Goal: Task Accomplishment & Management: Complete application form

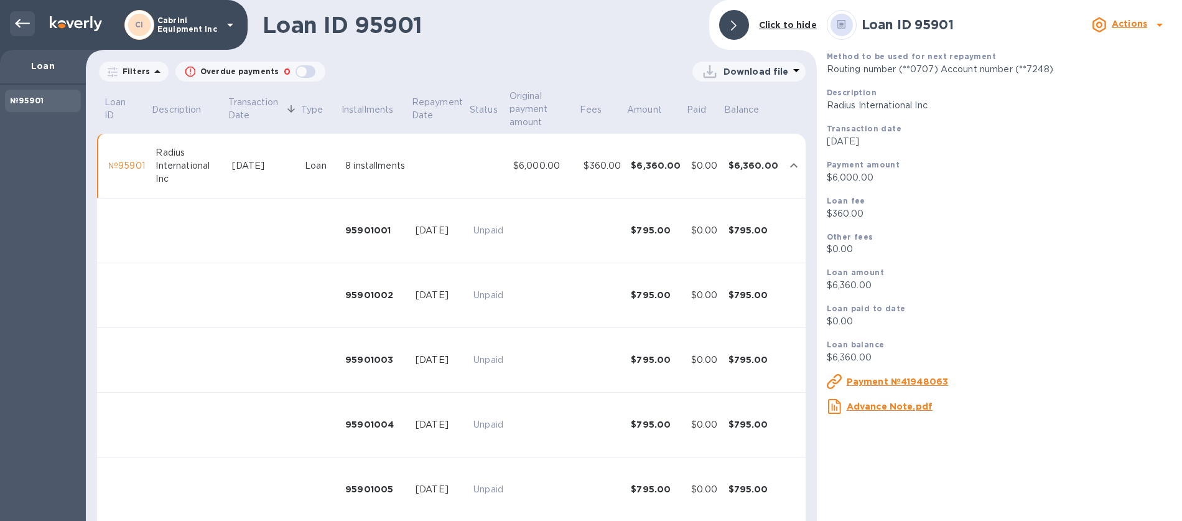
click at [31, 26] on div at bounding box center [22, 23] width 25 height 25
click at [182, 28] on p "Cabrini Equipment Inc" at bounding box center [188, 24] width 62 height 17
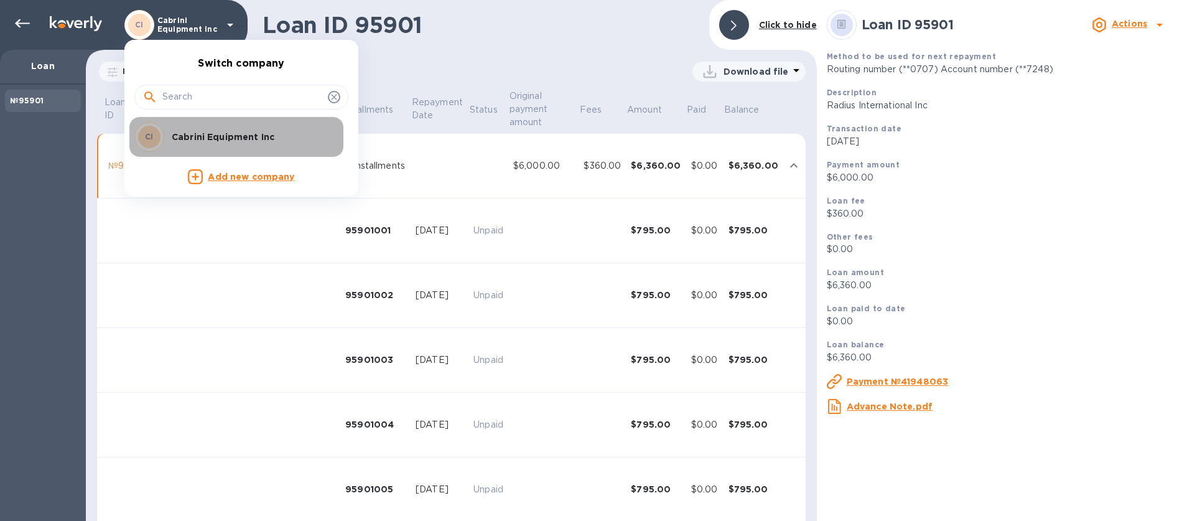
click at [173, 138] on p "Cabrini Equipment Inc" at bounding box center [250, 137] width 157 height 12
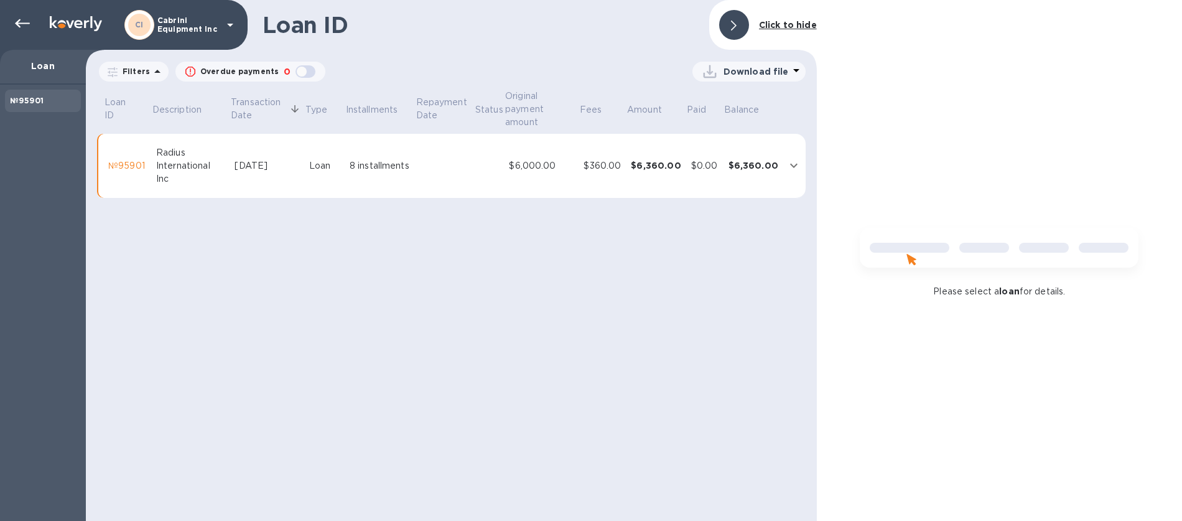
click at [778, 73] on p "Download file" at bounding box center [756, 71] width 65 height 12
click at [612, 262] on div at bounding box center [591, 260] width 1182 height 521
click at [170, 30] on p "Cabrini Equipment Inc" at bounding box center [188, 24] width 62 height 17
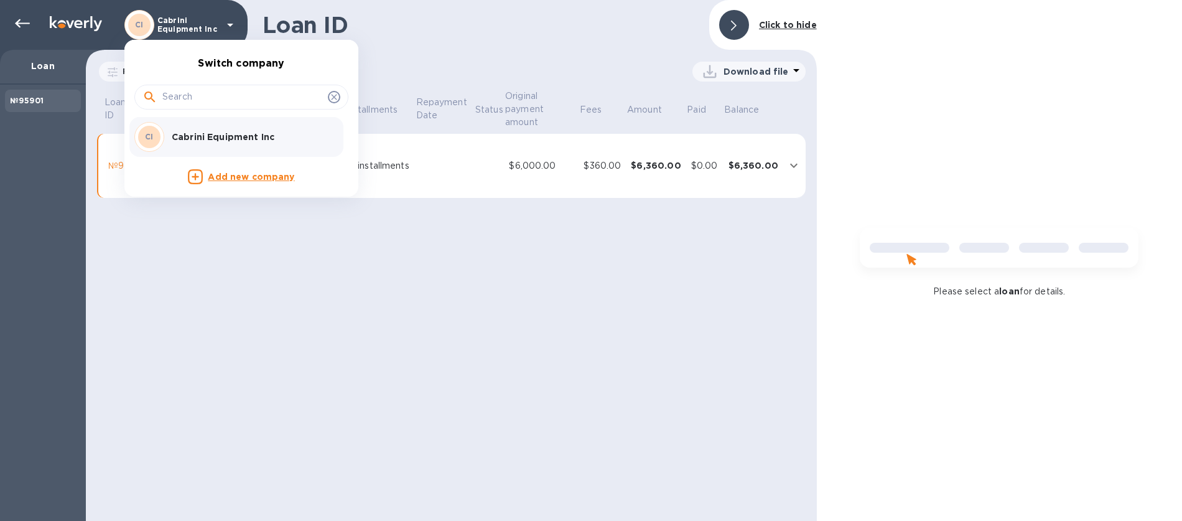
click at [226, 139] on p "Cabrini Equipment Inc" at bounding box center [250, 137] width 157 height 12
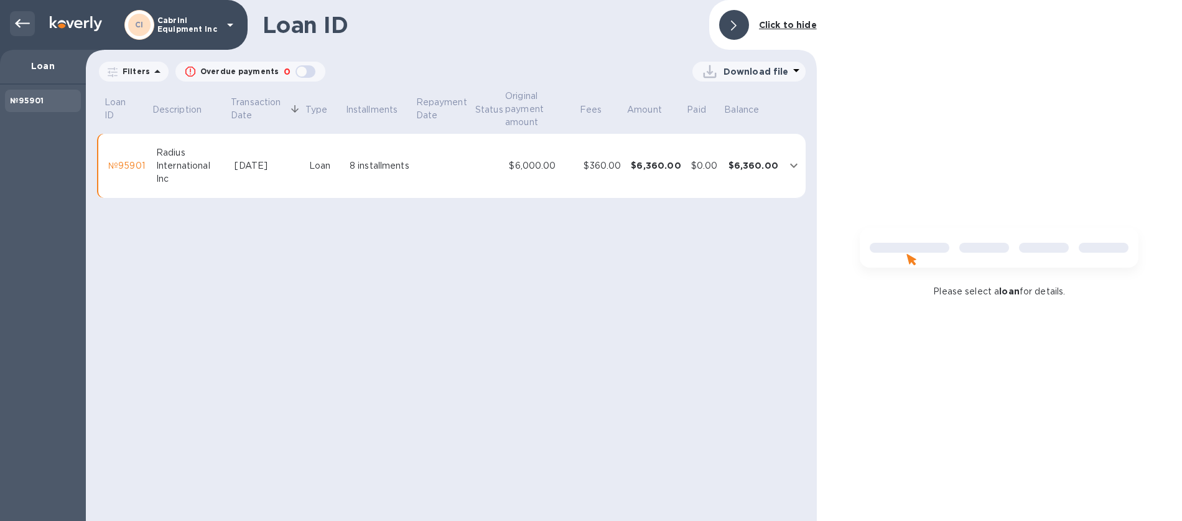
click at [21, 22] on icon at bounding box center [22, 23] width 15 height 15
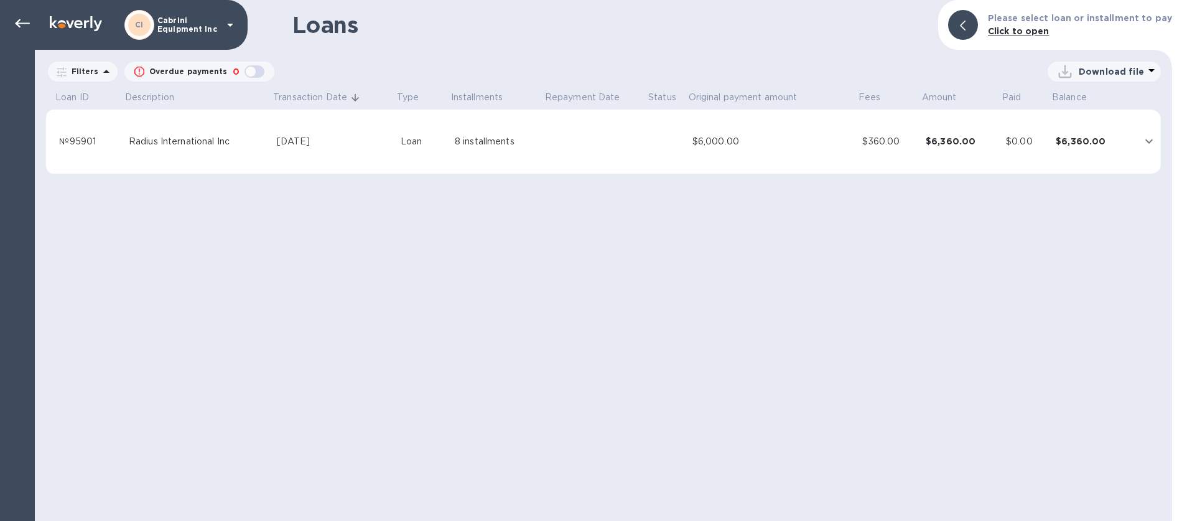
click at [76, 70] on p "Filters" at bounding box center [83, 71] width 32 height 11
click at [1012, 33] on b "Click to open" at bounding box center [1019, 31] width 62 height 10
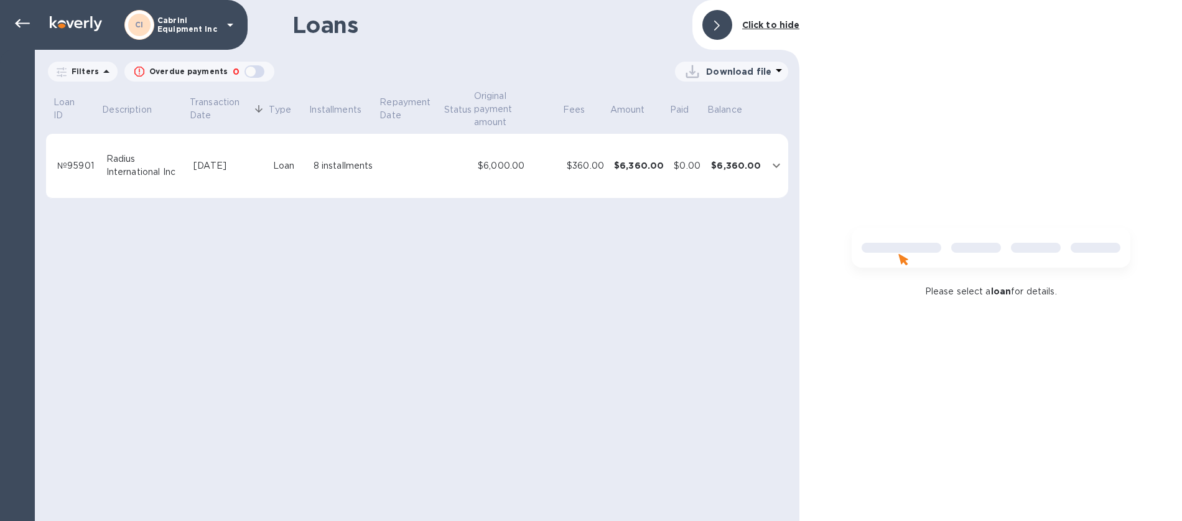
click at [147, 32] on div "CI" at bounding box center [139, 25] width 22 height 22
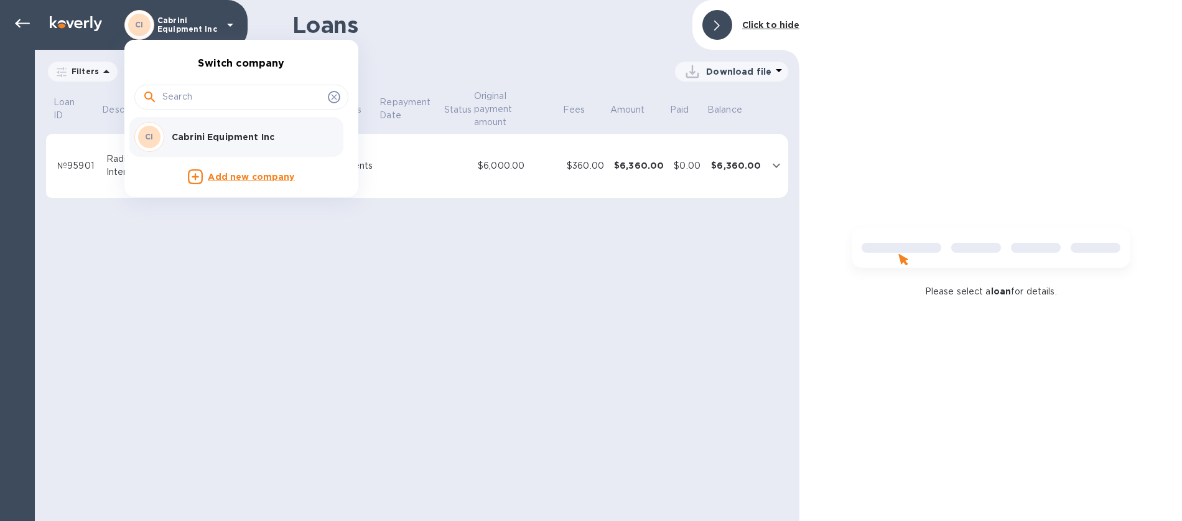
click at [470, 70] on div at bounding box center [591, 260] width 1182 height 521
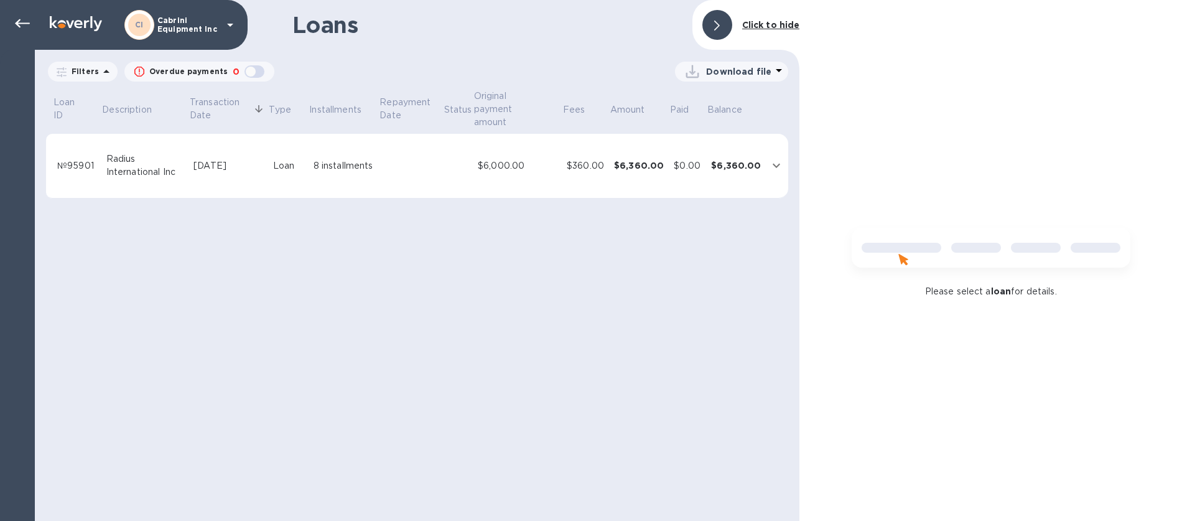
click at [191, 72] on p "Overdue payments" at bounding box center [188, 71] width 78 height 11
checkbox input "true"
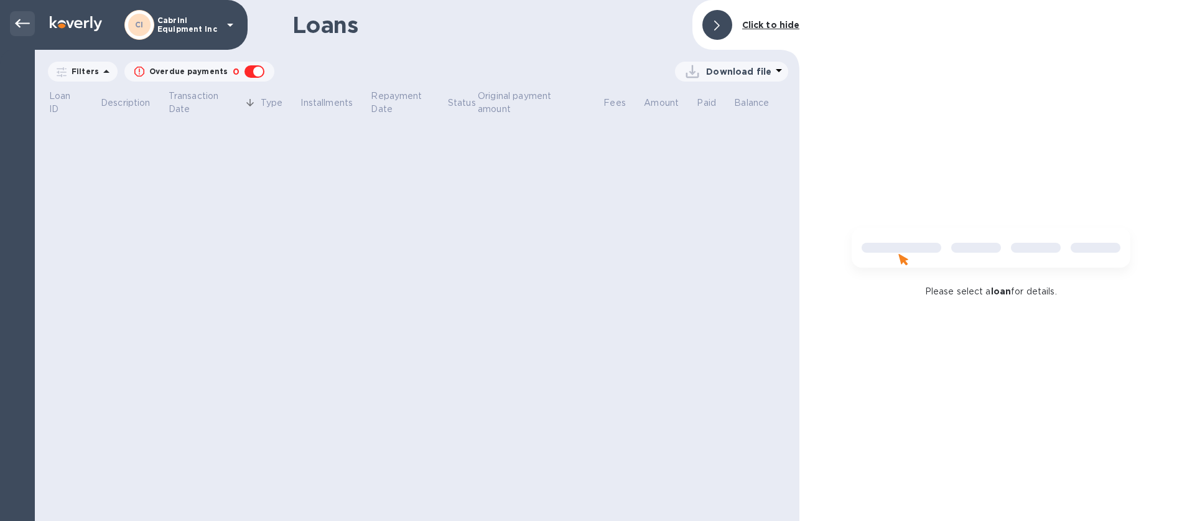
click at [11, 26] on div at bounding box center [22, 23] width 25 height 25
click at [13, 26] on div at bounding box center [22, 23] width 25 height 25
click at [164, 26] on p "Cabrini Equipment Inc" at bounding box center [188, 24] width 62 height 17
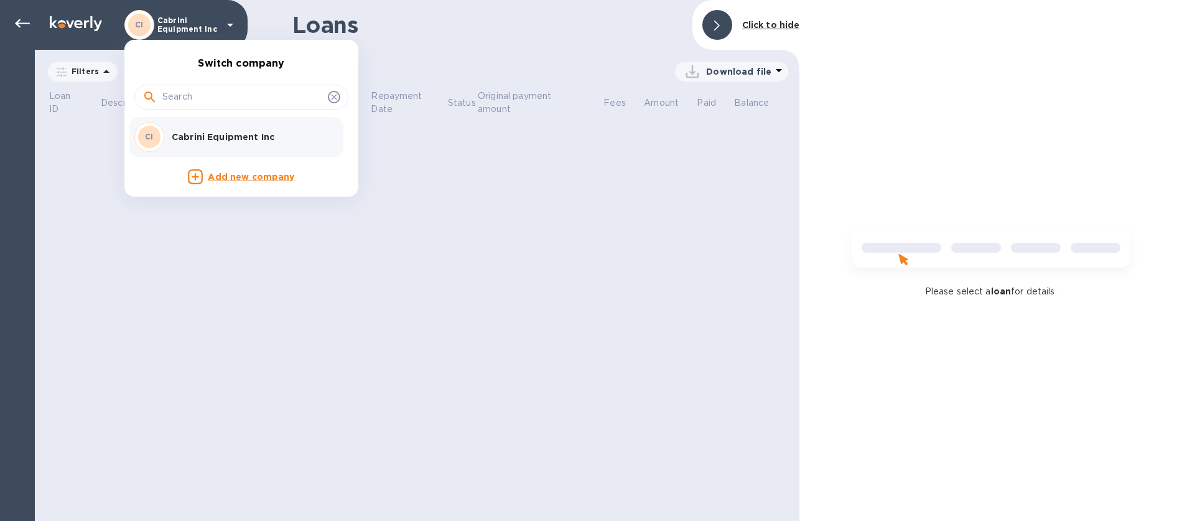
click at [212, 137] on p "Cabrini Equipment Inc" at bounding box center [250, 137] width 157 height 12
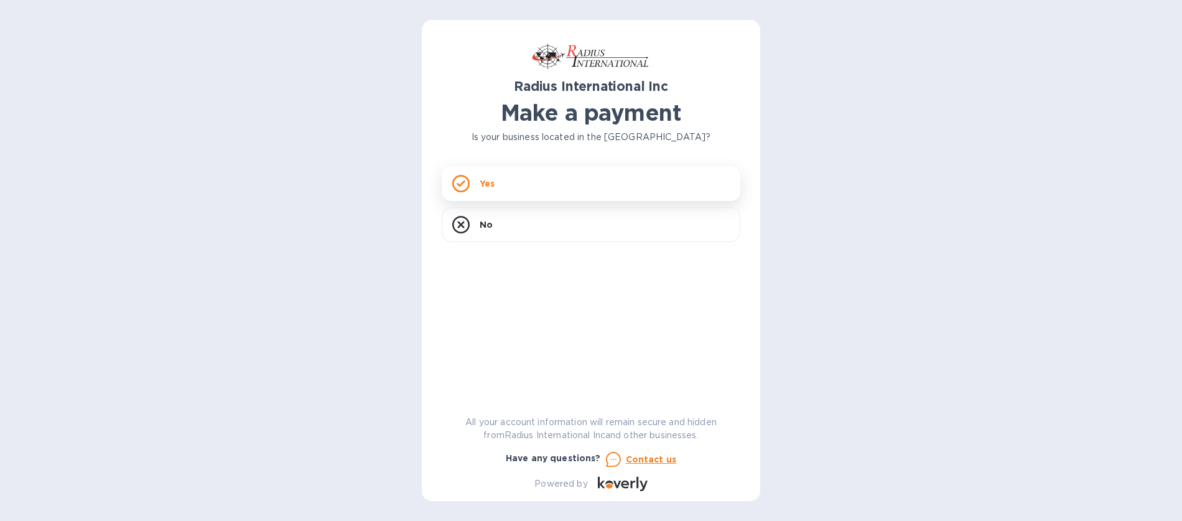
click at [466, 183] on icon at bounding box center [460, 183] width 17 height 17
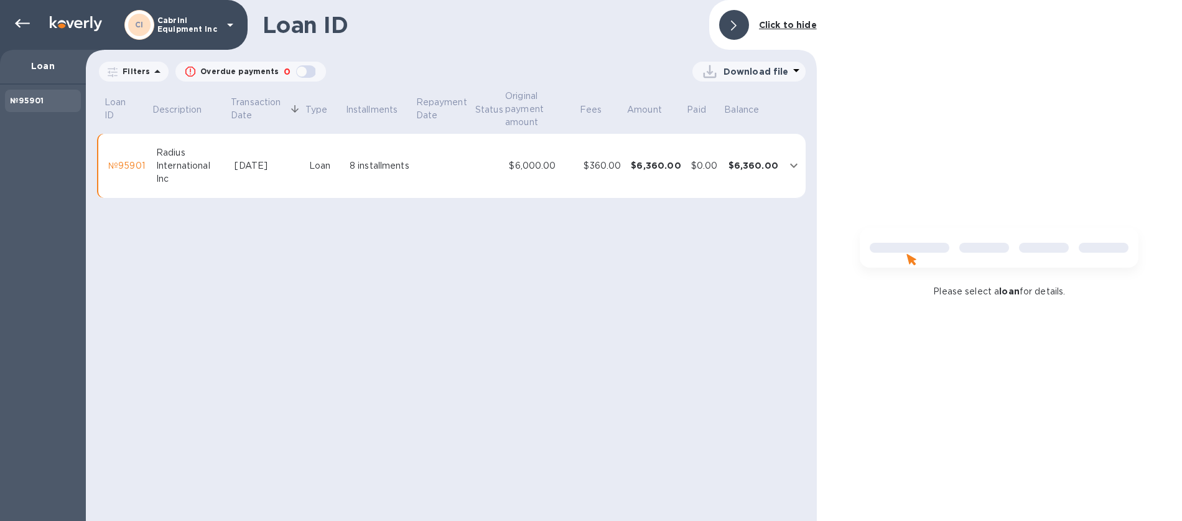
click at [156, 72] on icon at bounding box center [157, 71] width 6 height 3
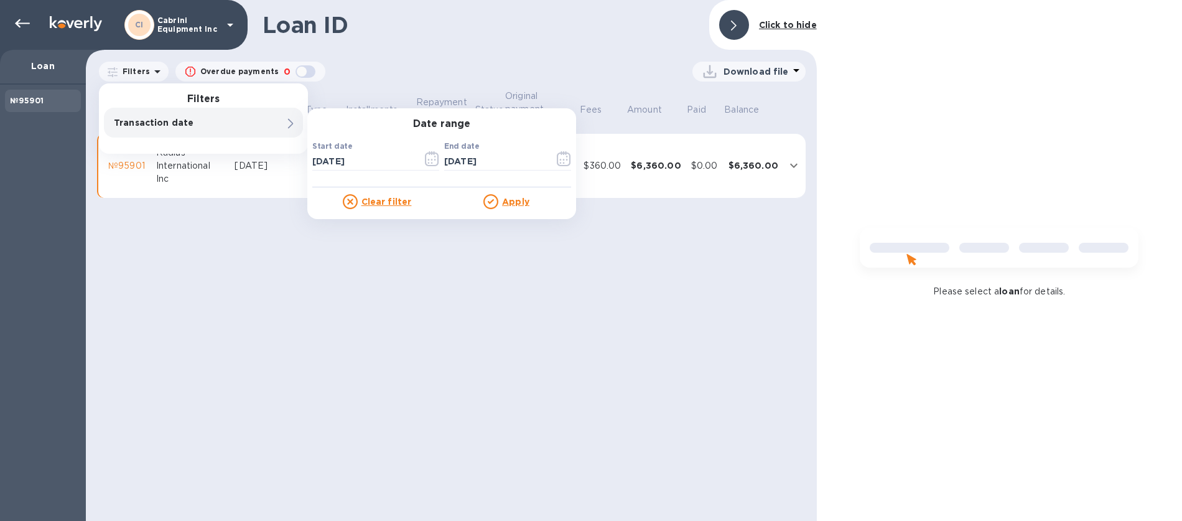
click at [156, 125] on p "Transaction date" at bounding box center [182, 122] width 137 height 12
click at [169, 36] on div "CI Cabrini Equipment Inc" at bounding box center [180, 25] width 113 height 30
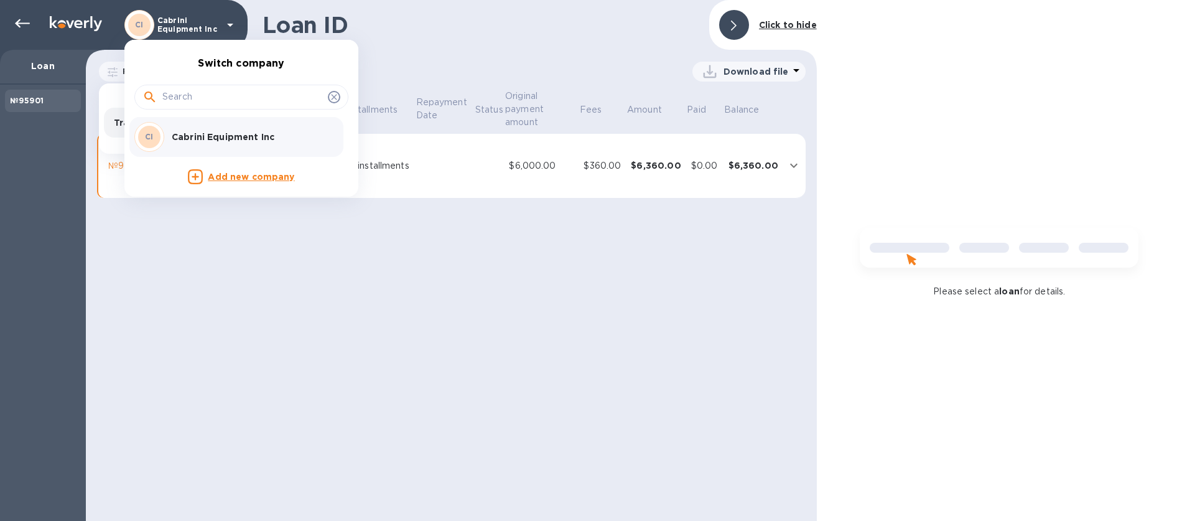
click at [612, 55] on div at bounding box center [591, 260] width 1182 height 521
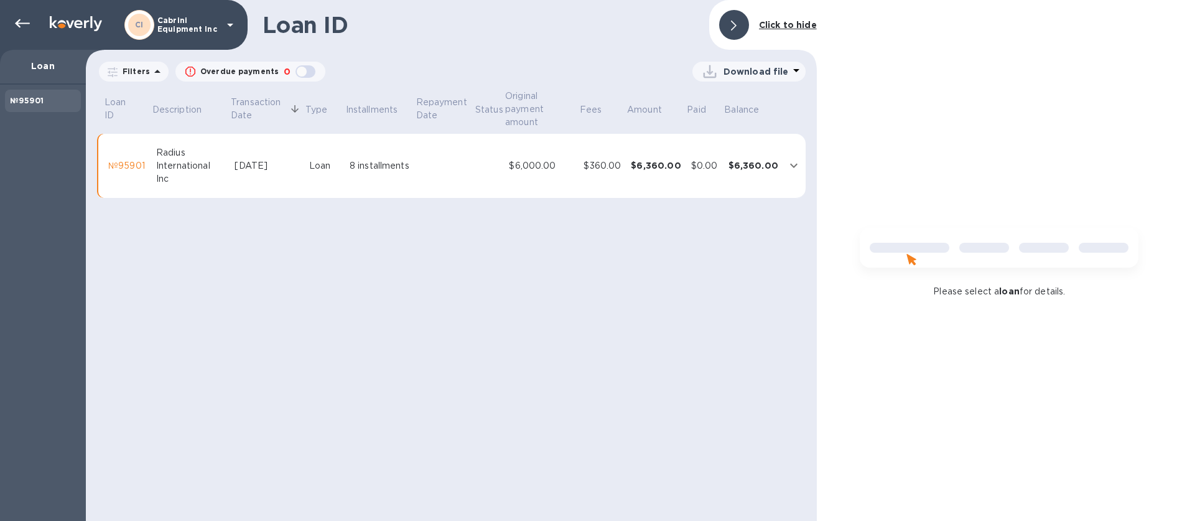
click at [743, 68] on p "Download file" at bounding box center [756, 71] width 65 height 12
click at [720, 136] on li "PDF file" at bounding box center [749, 136] width 85 height 35
click at [15, 26] on icon at bounding box center [22, 23] width 15 height 15
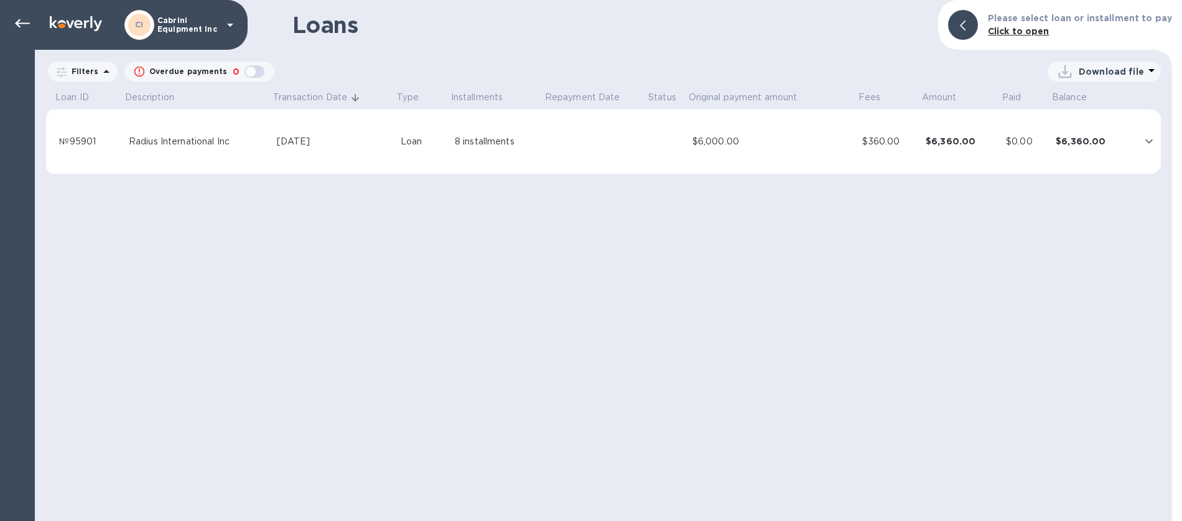
click at [175, 32] on p "Cabrini Equipment Inc" at bounding box center [188, 24] width 62 height 17
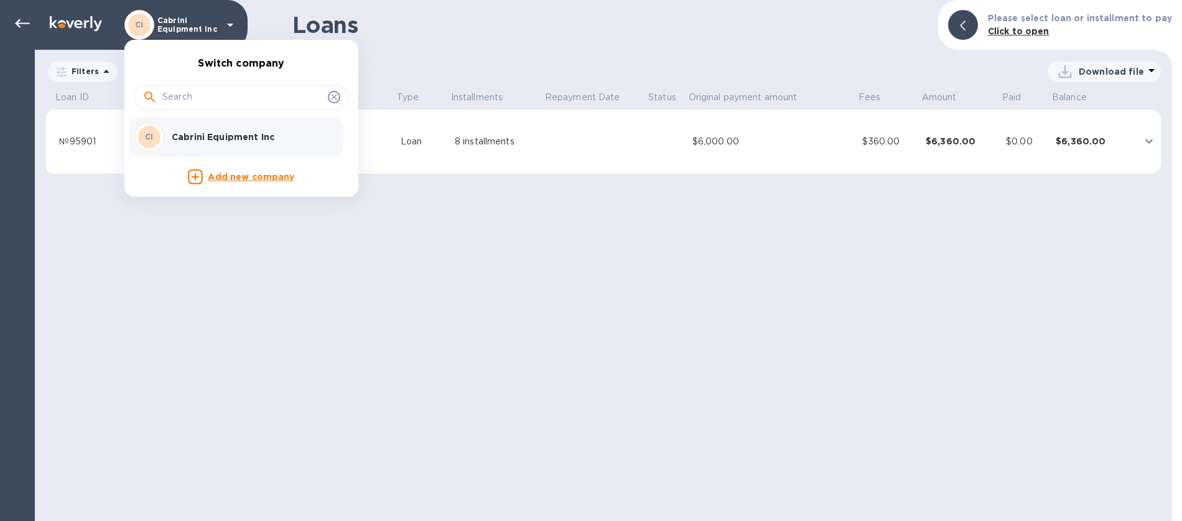
click at [275, 181] on p "Add new company" at bounding box center [251, 177] width 86 height 14
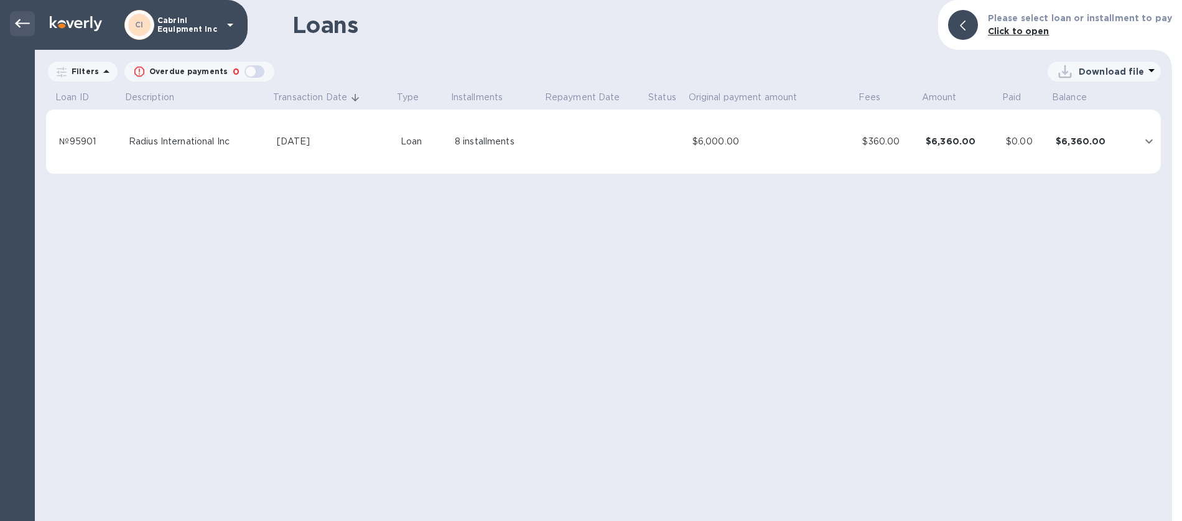
click at [23, 26] on icon at bounding box center [22, 23] width 15 height 15
click at [23, 25] on icon at bounding box center [22, 23] width 15 height 15
click at [24, 18] on icon at bounding box center [22, 23] width 15 height 15
click at [19, 22] on icon at bounding box center [22, 23] width 15 height 15
click at [230, 22] on icon at bounding box center [230, 24] width 15 height 15
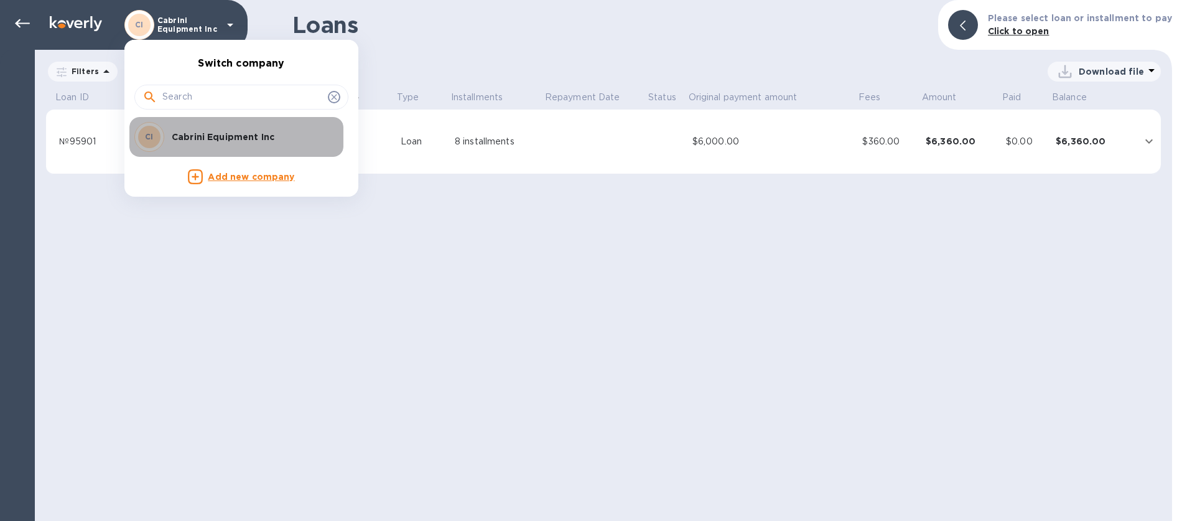
click at [203, 137] on p "Cabrini Equipment Inc" at bounding box center [250, 137] width 157 height 12
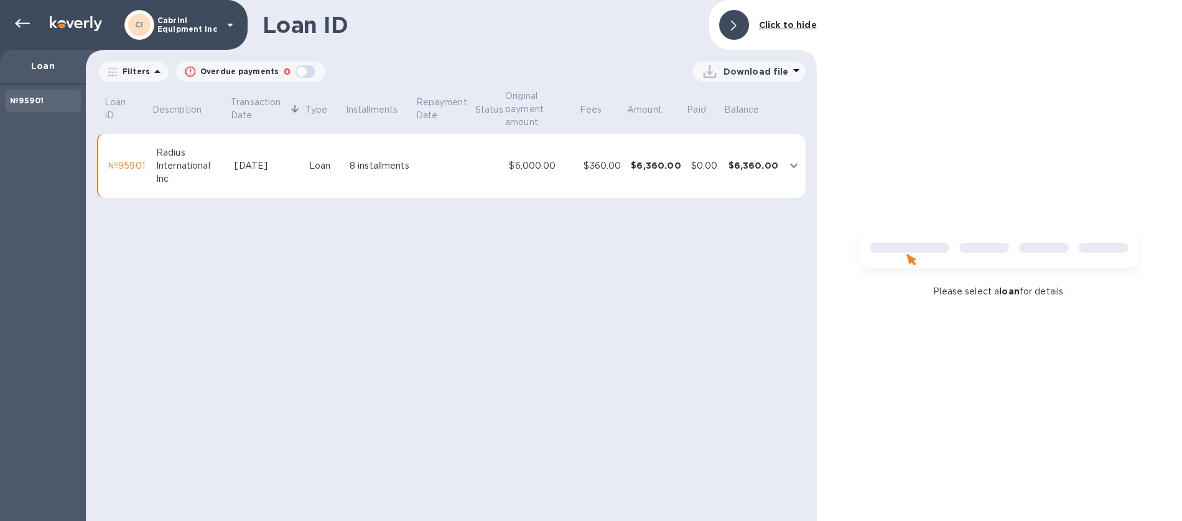
click at [216, 24] on p "Cabrini Equipment Inc" at bounding box center [188, 24] width 62 height 17
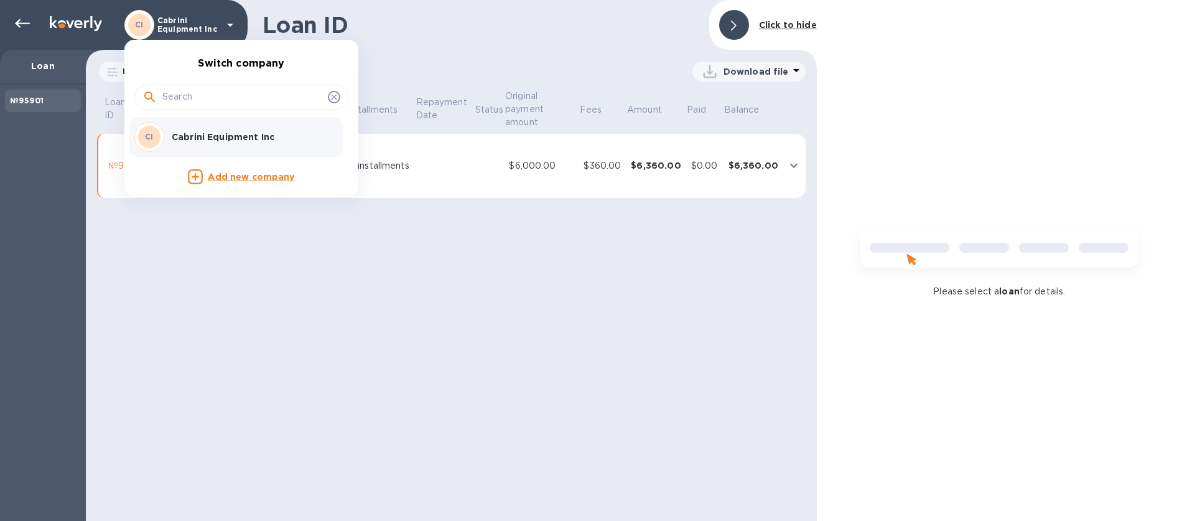
click at [16, 24] on div at bounding box center [591, 260] width 1182 height 521
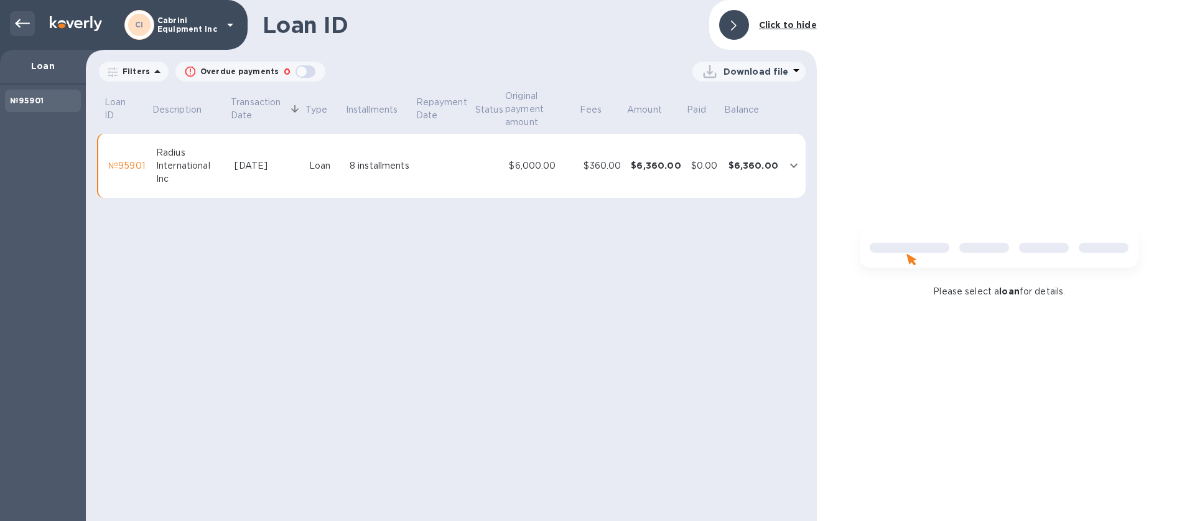
click at [26, 23] on icon at bounding box center [22, 23] width 15 height 9
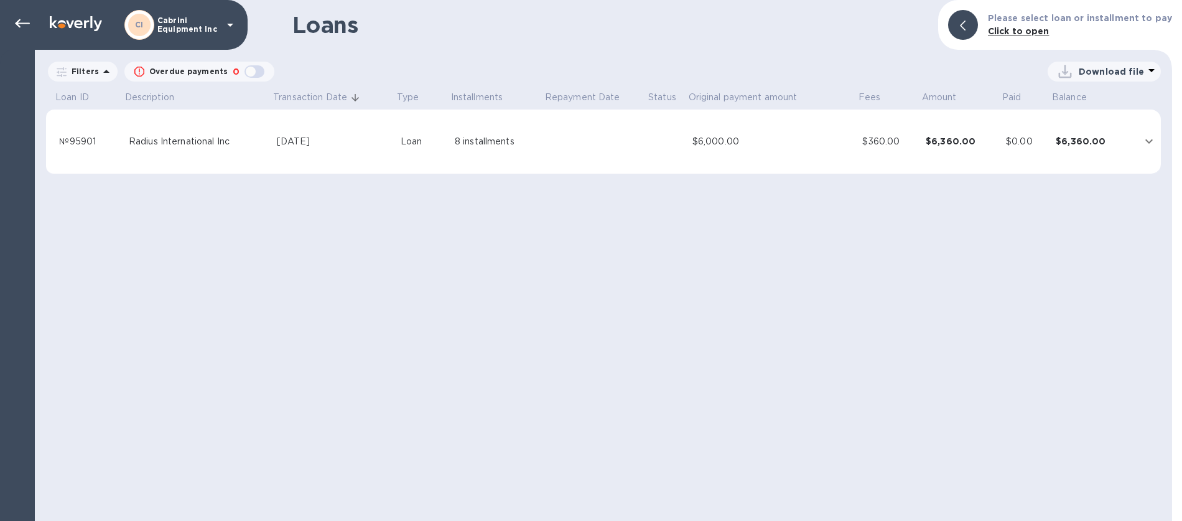
click at [93, 72] on p "Filters" at bounding box center [83, 71] width 32 height 11
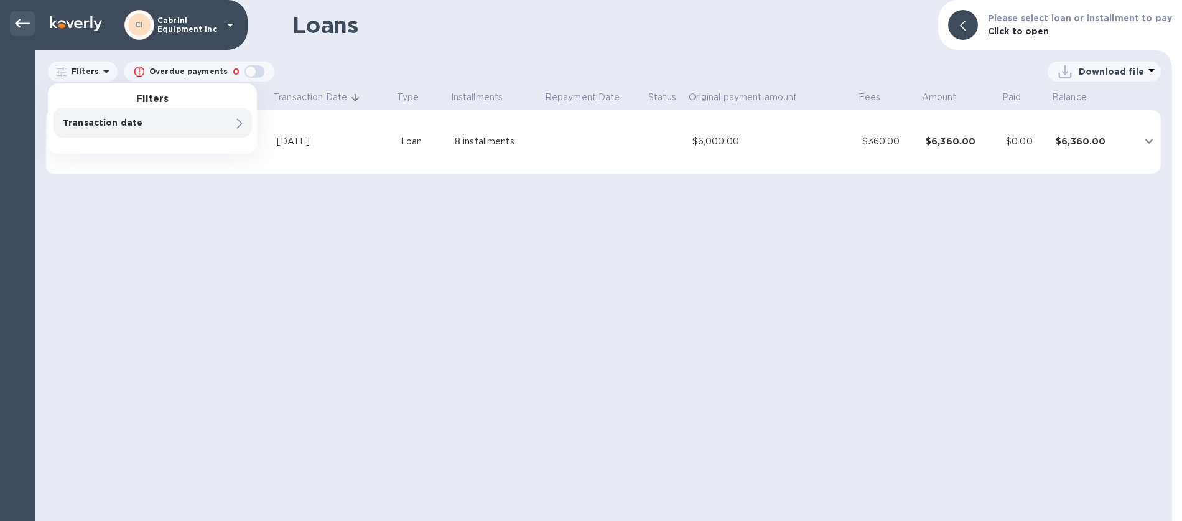
click at [14, 21] on div at bounding box center [22, 23] width 25 height 25
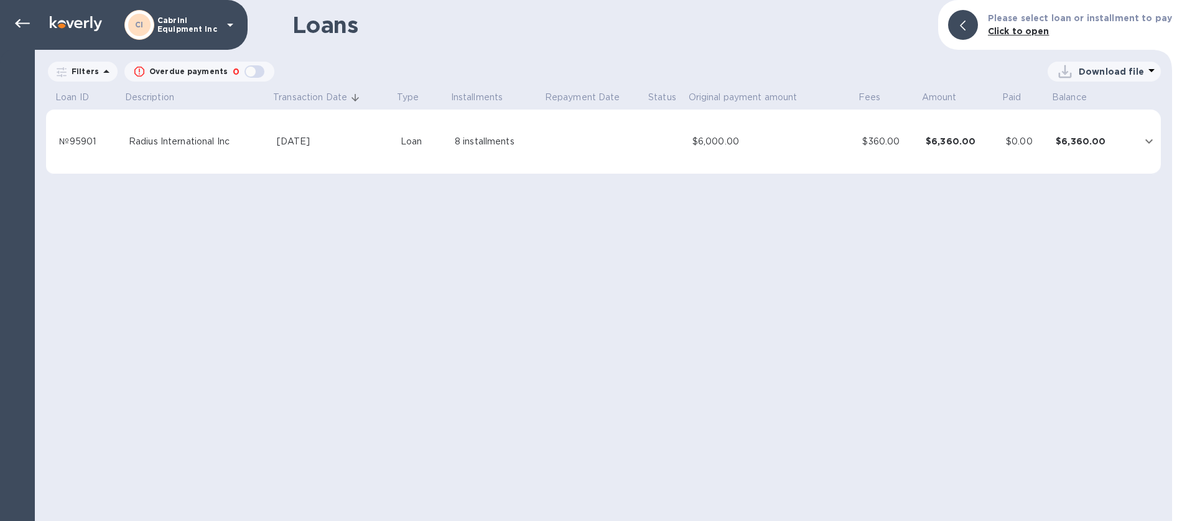
click at [195, 27] on p "Cabrini Equipment Inc" at bounding box center [188, 24] width 62 height 17
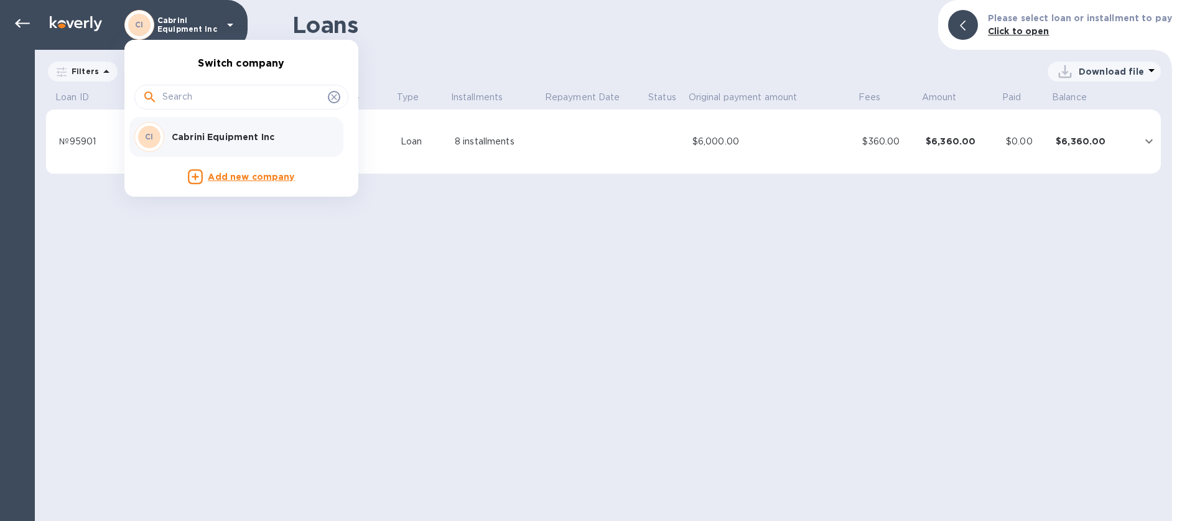
click at [203, 300] on div at bounding box center [591, 260] width 1182 height 521
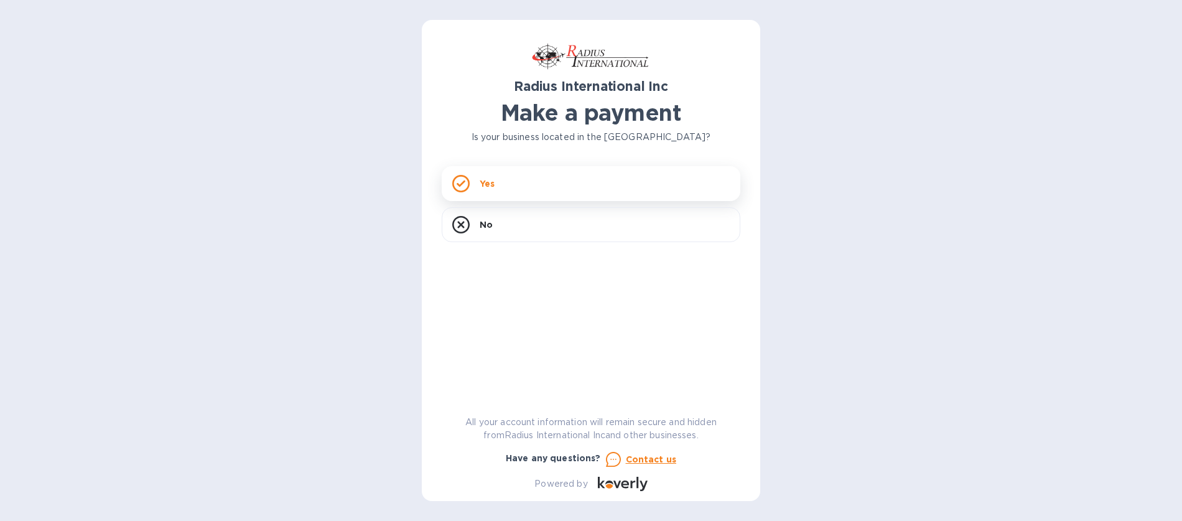
click at [483, 184] on p "Yes" at bounding box center [487, 183] width 15 height 12
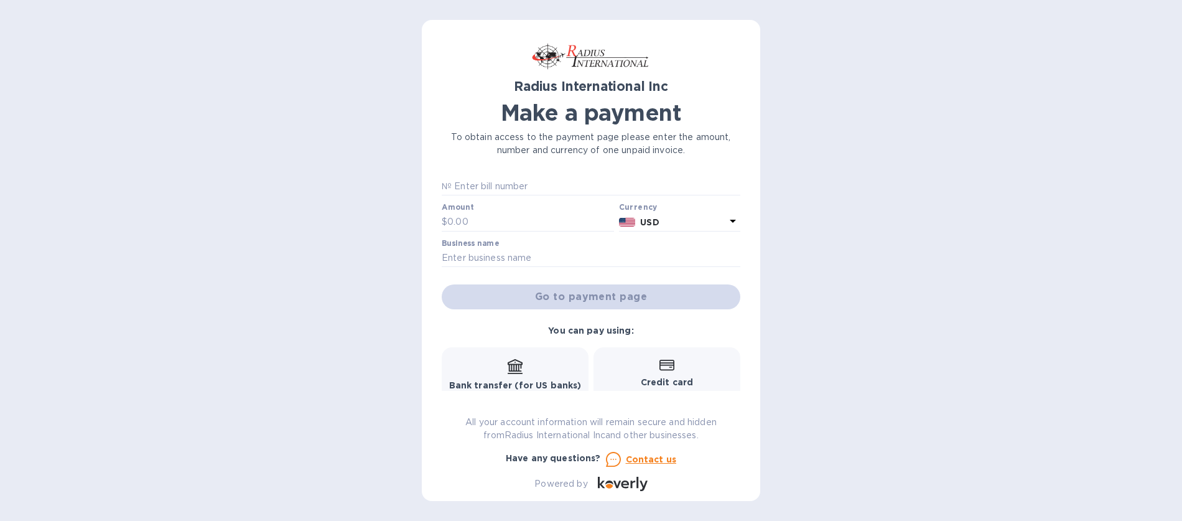
scroll to position [16, 0]
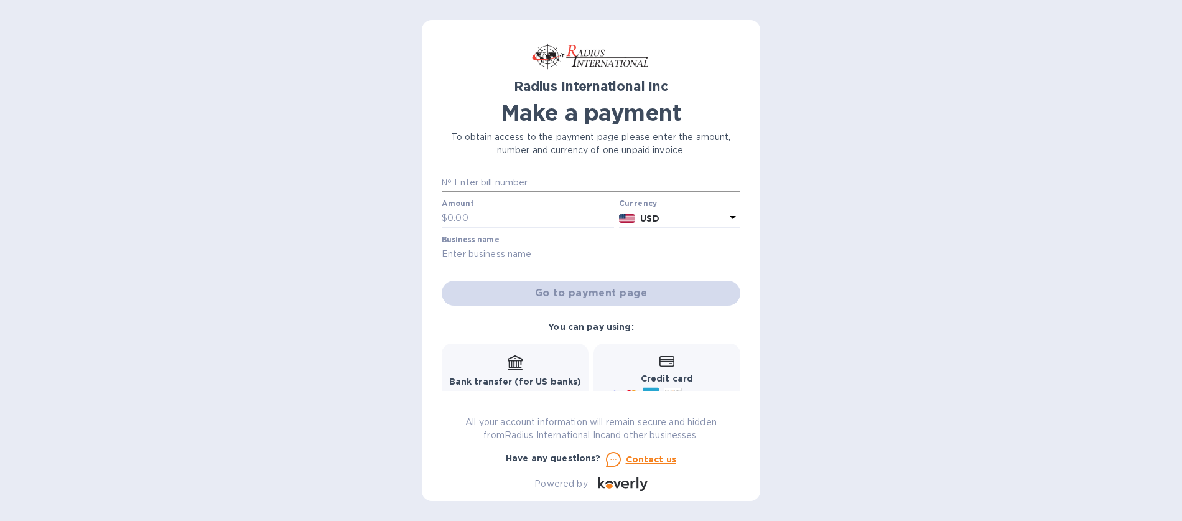
click at [507, 187] on input "text" at bounding box center [596, 183] width 289 height 19
click at [483, 184] on input "text" at bounding box center [596, 183] width 289 height 19
paste input "SSI00095985"
type input "SSI00095985"
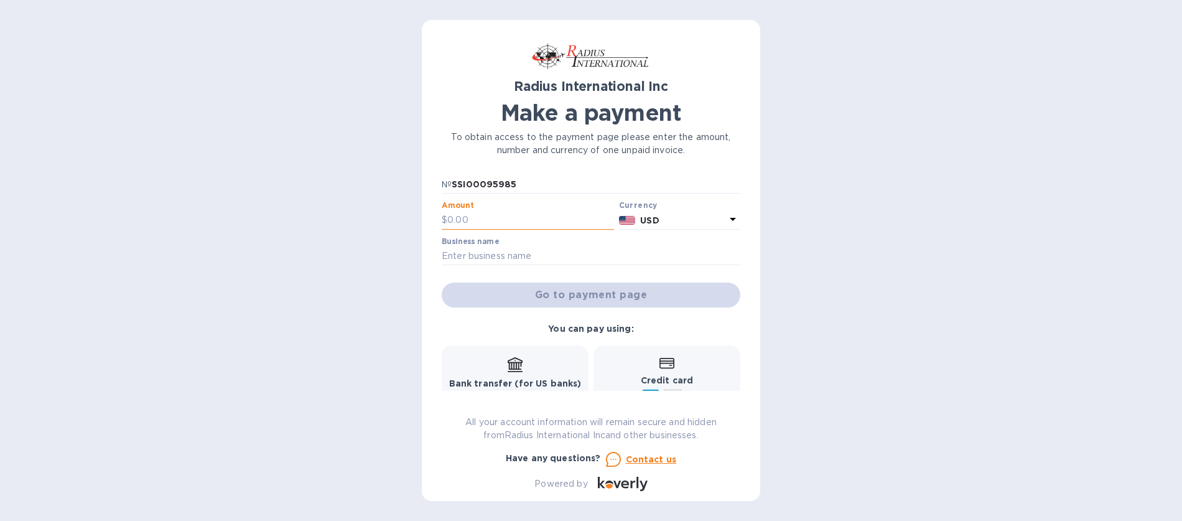
click at [478, 225] on input "text" at bounding box center [530, 220] width 167 height 19
type input "12,982.93"
click at [483, 258] on input "text" at bounding box center [591, 256] width 299 height 19
type input "Cabrini Equipment Inc."
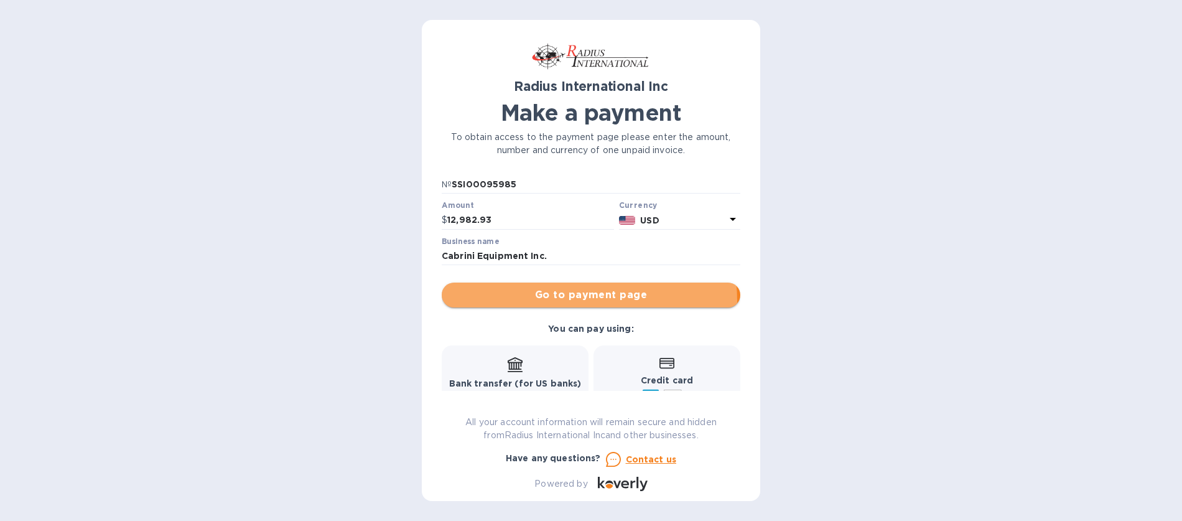
click at [578, 300] on span "Go to payment page" at bounding box center [591, 294] width 279 height 15
